Goal: Transaction & Acquisition: Obtain resource

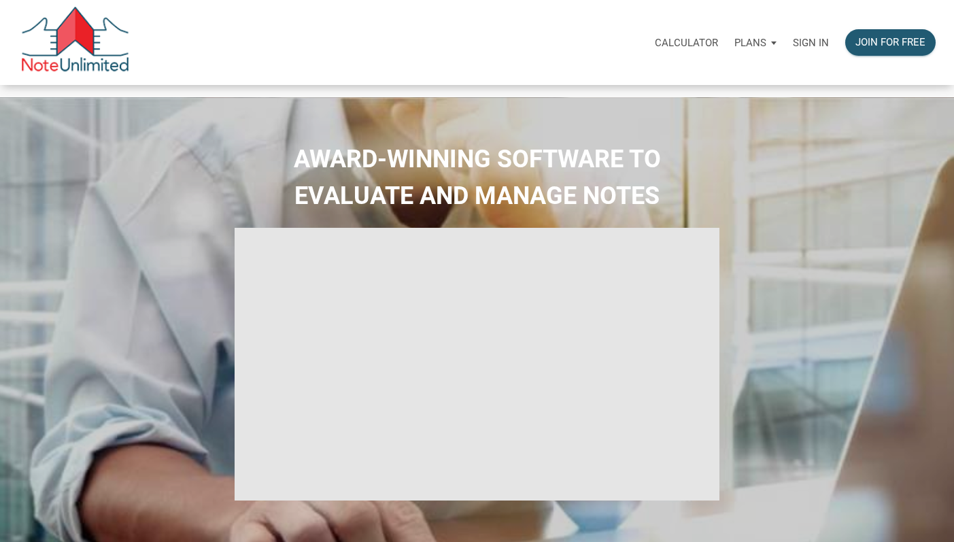
type input "Introduction to new features"
select select
click at [808, 42] on p "Sign in" at bounding box center [811, 43] width 36 height 12
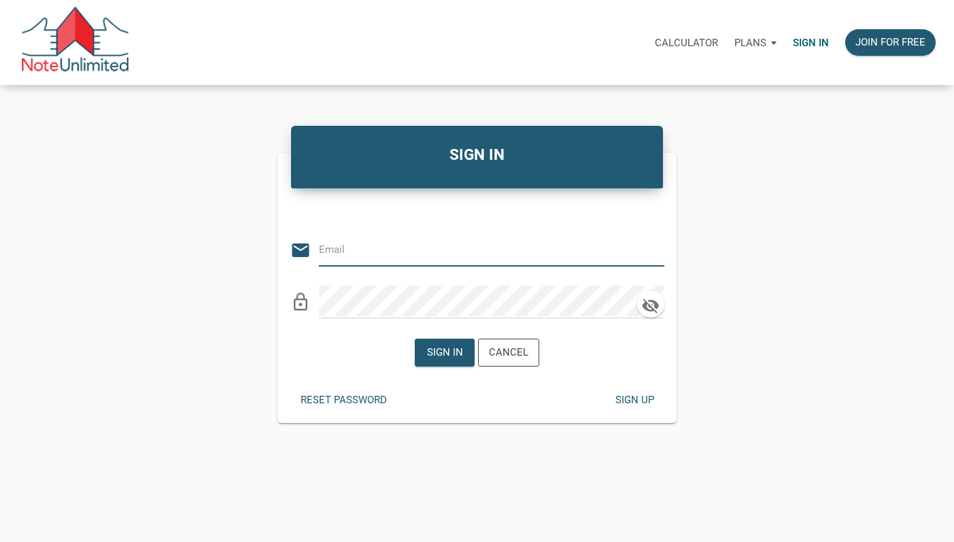
type input "mortonkw@gmail.com"
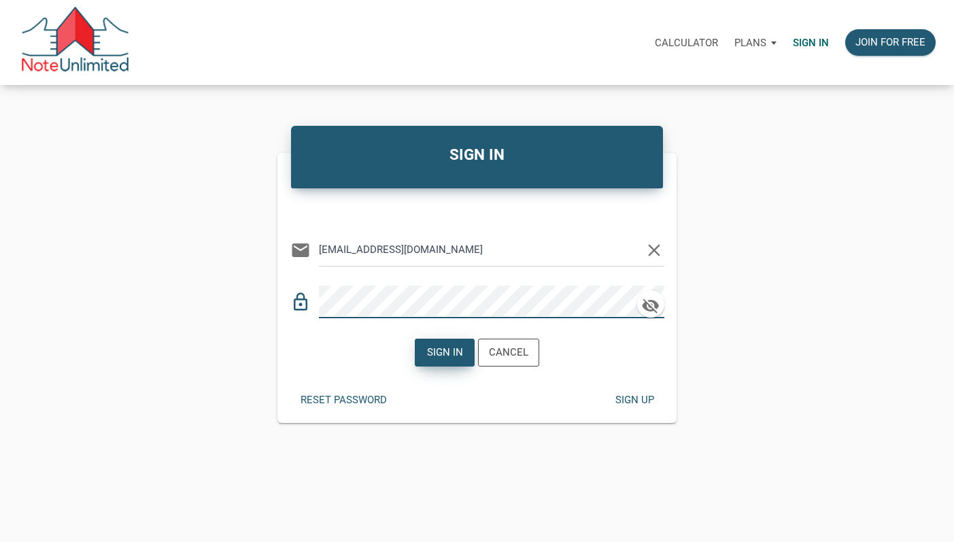
click at [443, 349] on div "Sign in" at bounding box center [445, 353] width 36 height 16
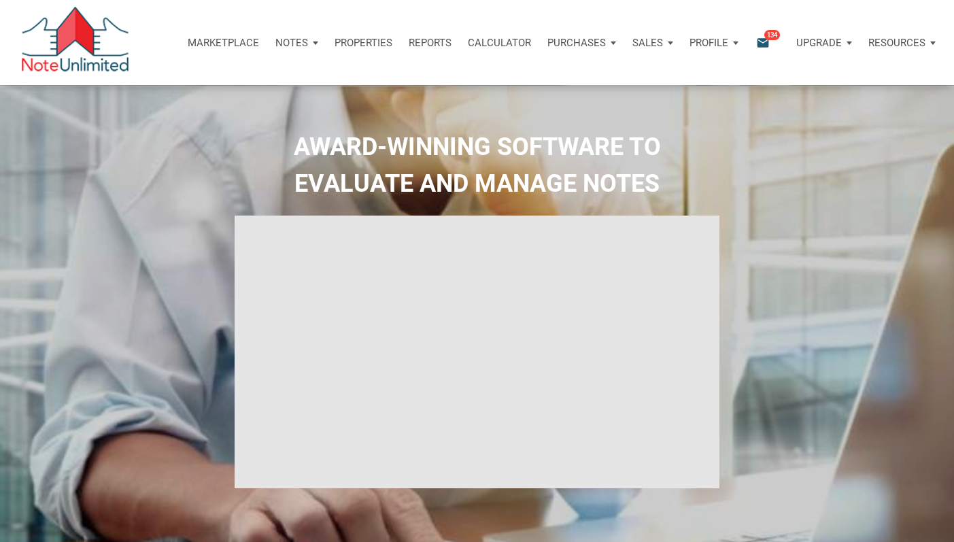
type input "Introduction to new features"
select select
click at [759, 40] on icon "email" at bounding box center [762, 43] width 16 height 16
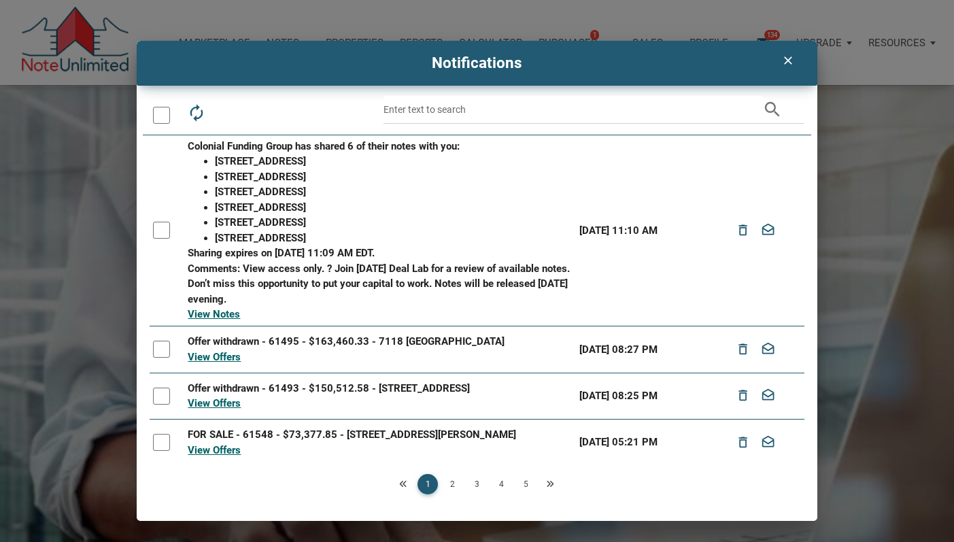
click at [784, 61] on icon "clear" at bounding box center [787, 61] width 16 height 14
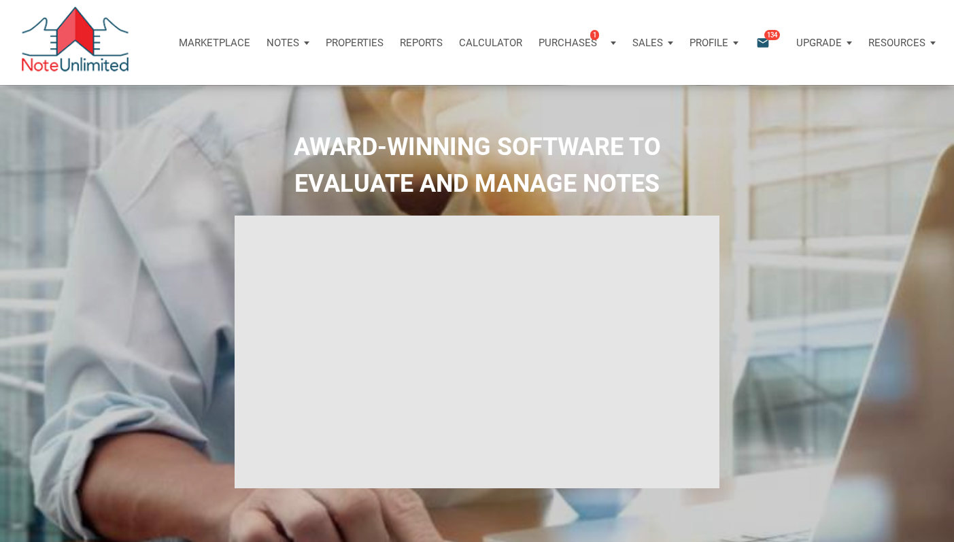
click at [781, 239] on div "AWARD-WINNING SOFTWARE TO EVALUATE AND MANAGE NOTES" at bounding box center [476, 342] width 947 height 428
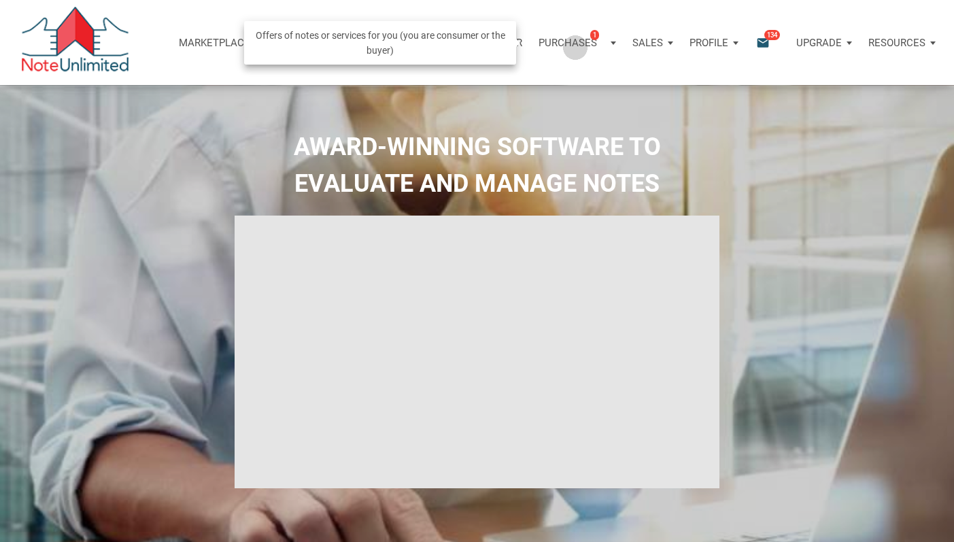
click at [572, 47] on p "Purchases" at bounding box center [567, 43] width 58 height 12
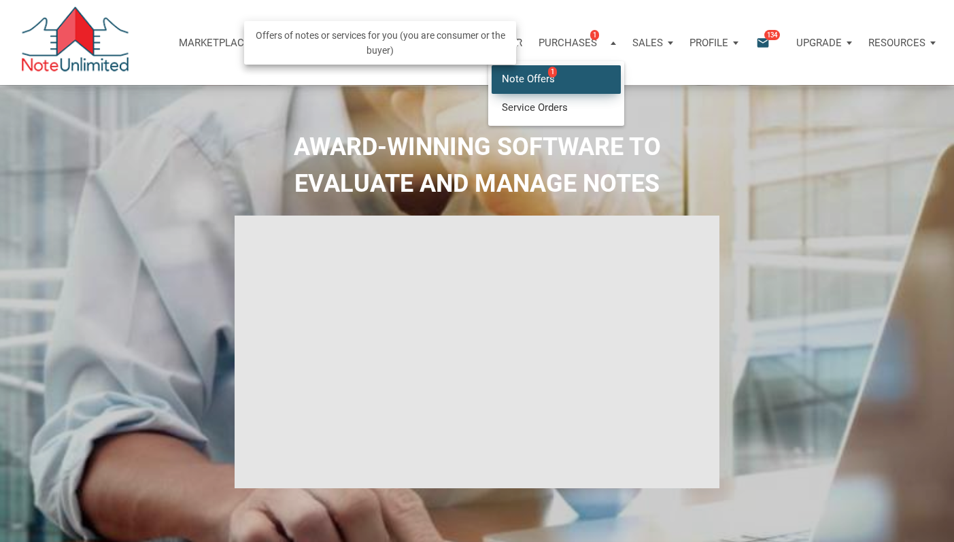
click at [524, 78] on link "Note Offers 1" at bounding box center [555, 79] width 129 height 28
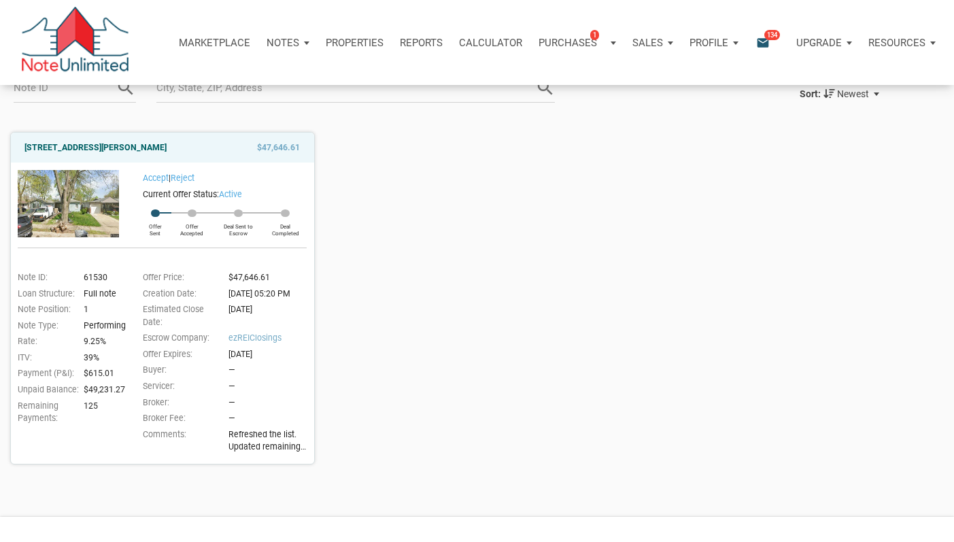
scroll to position [94, 0]
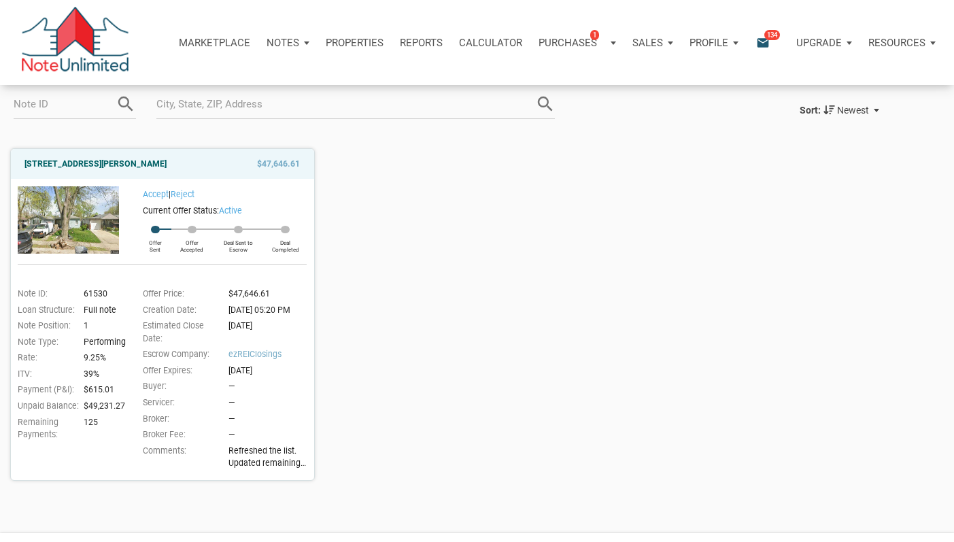
click at [57, 228] on img at bounding box center [68, 219] width 101 height 67
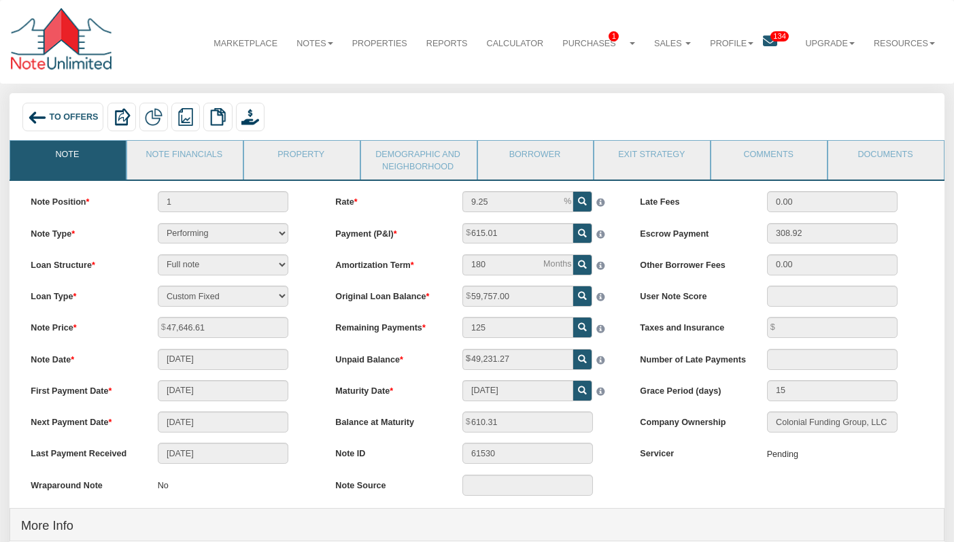
click at [39, 118] on img at bounding box center [37, 117] width 19 height 19
